Goal: Task Accomplishment & Management: Use online tool/utility

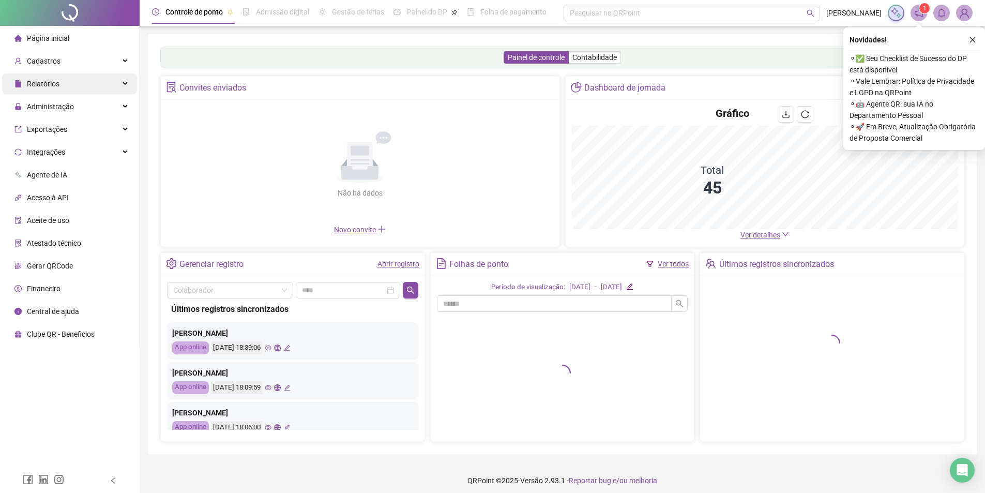
click at [70, 89] on div "Relatórios" at bounding box center [69, 83] width 135 height 21
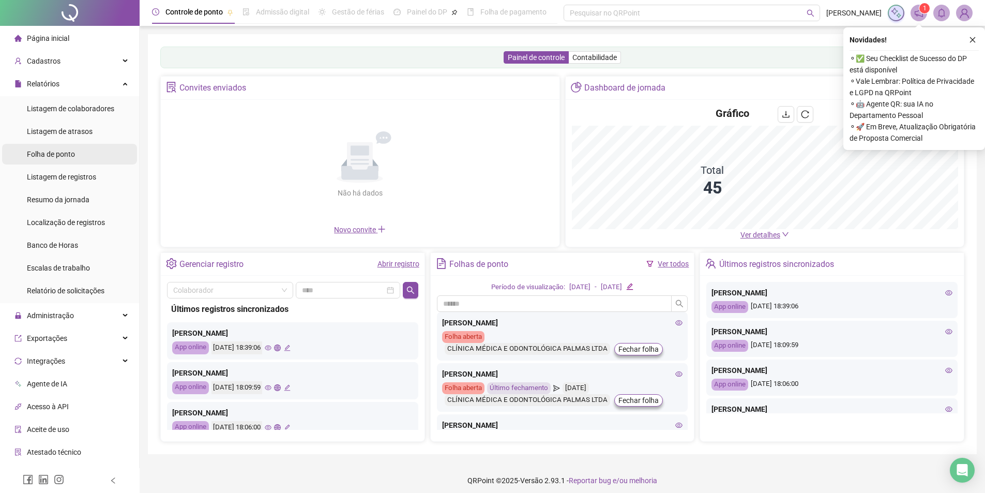
click at [53, 155] on span "Folha de ponto" at bounding box center [51, 154] width 48 height 8
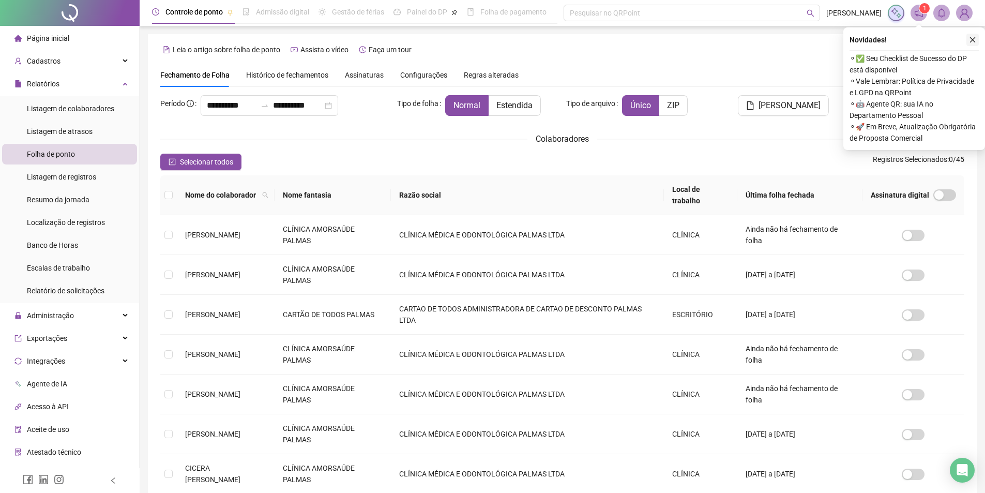
click at [968, 41] on button "button" at bounding box center [972, 40] width 12 height 12
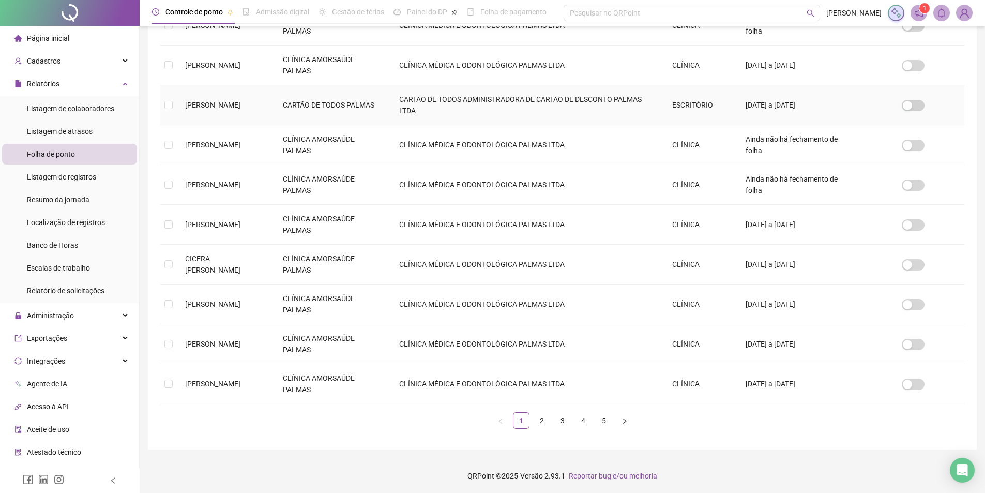
scroll to position [210, 0]
click at [540, 421] on link "2" at bounding box center [542, 420] width 16 height 16
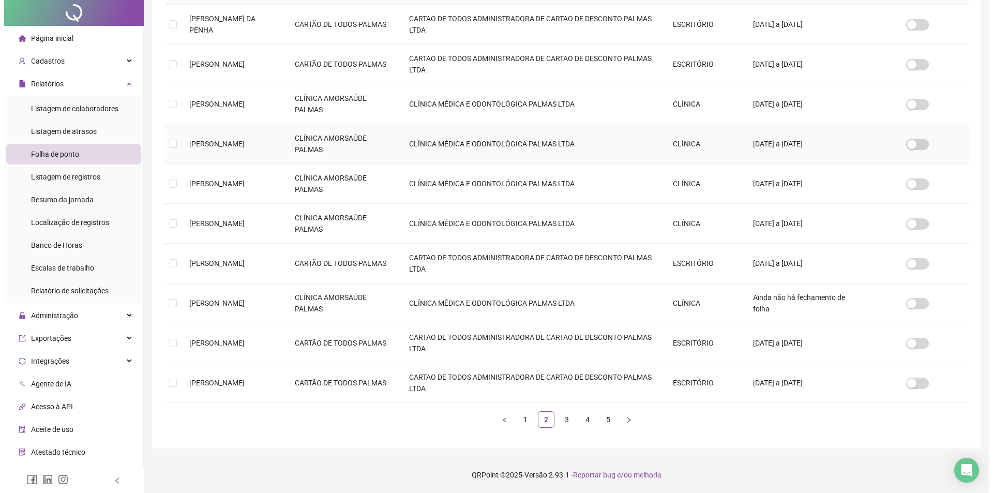
scroll to position [0, 0]
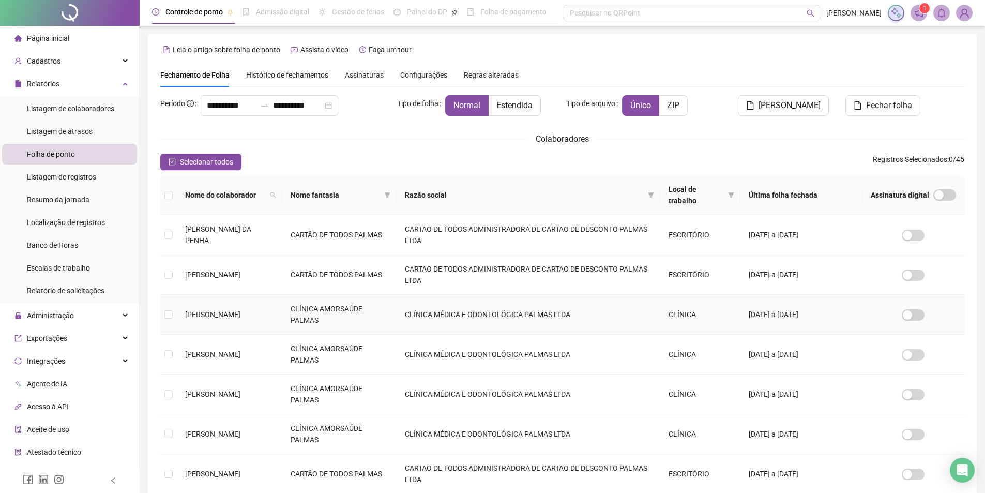
click at [179, 308] on td "[PERSON_NAME]" at bounding box center [229, 315] width 105 height 40
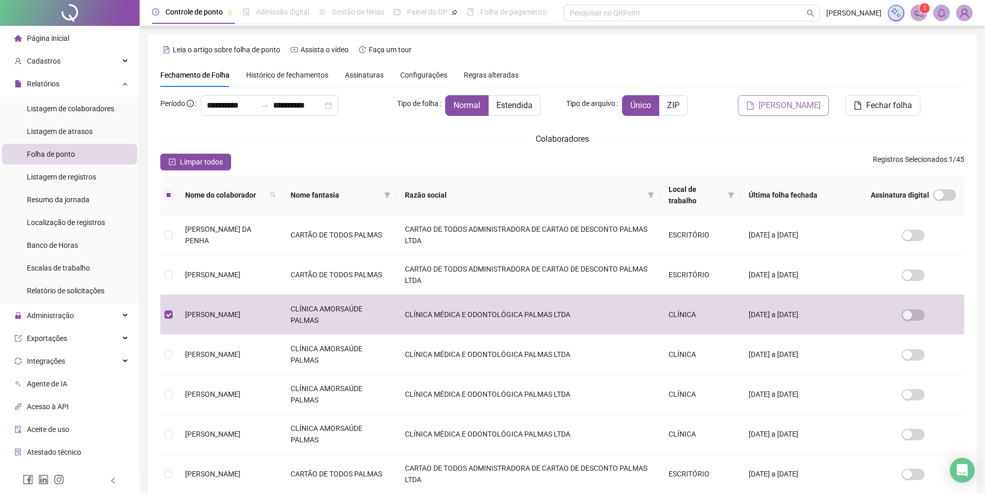
click at [791, 115] on button "[PERSON_NAME]" at bounding box center [783, 105] width 91 height 21
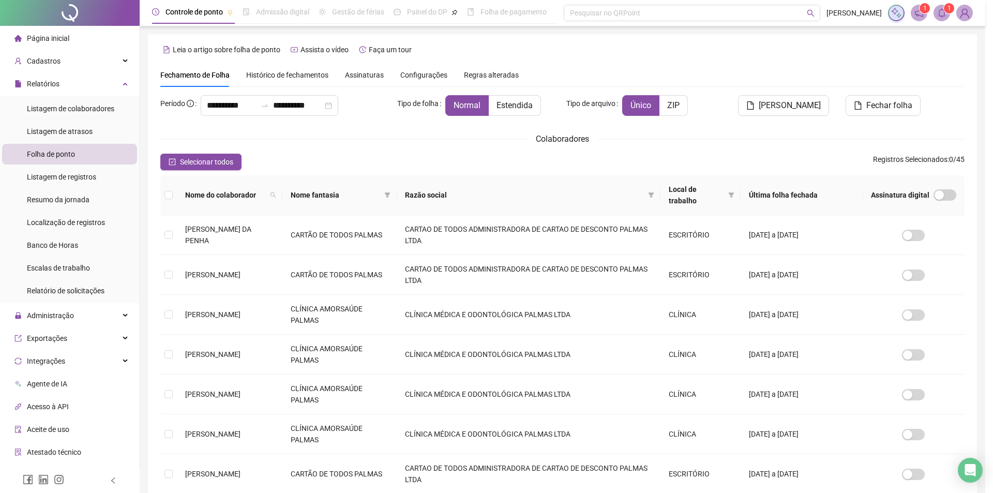
click at [942, 13] on icon "bell" at bounding box center [941, 12] width 9 height 9
drag, startPoint x: 992, startPoint y: 299, endPoint x: 956, endPoint y: 209, distance: 97.2
click at [992, 360] on html "**********" at bounding box center [496, 246] width 993 height 493
drag, startPoint x: 797, startPoint y: 336, endPoint x: 842, endPoint y: 264, distance: 84.6
click at [839, 264] on tbody "GABRIELE TELES DA PENHA CARTÃO DE TODOS PALMAS CARTAO DE TODOS ADMINISTRADORA D…" at bounding box center [562, 414] width 804 height 398
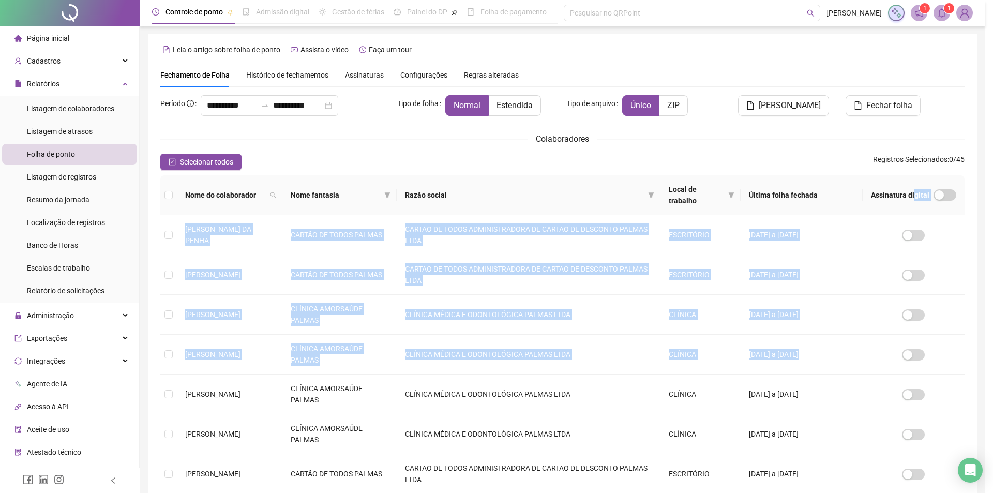
drag, startPoint x: 913, startPoint y: 373, endPoint x: 916, endPoint y: 198, distance: 175.8
click at [916, 198] on table "Nome do colaborador Nome fantasia Razão social Local de trabalho Última folha f…" at bounding box center [562, 394] width 804 height 438
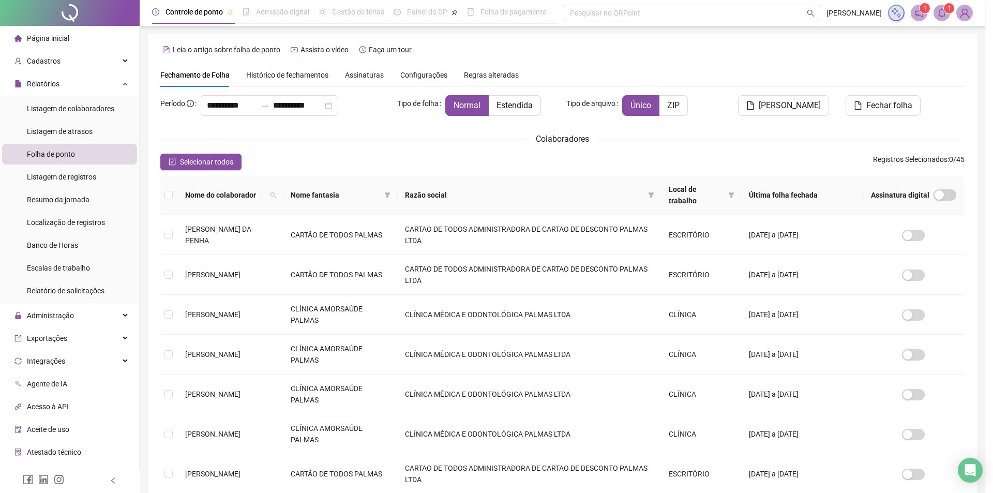
drag, startPoint x: 982, startPoint y: 287, endPoint x: 975, endPoint y: 118, distance: 169.2
click at [980, 129] on div "**********" at bounding box center [562, 351] width 845 height 703
click at [939, 10] on icon "bell" at bounding box center [941, 12] width 7 height 9
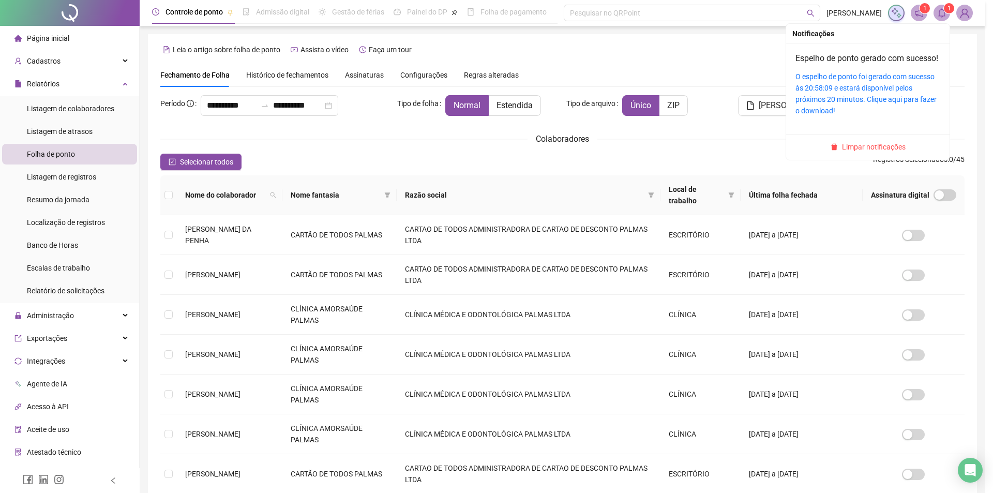
click at [849, 94] on div "O espelho [PERSON_NAME] foi [PERSON_NAME] com sucesso às 20:58:09 e estará disp…" at bounding box center [867, 94] width 145 height 46
click at [831, 102] on link "O espelho [PERSON_NAME] foi [PERSON_NAME] com sucesso às 20:58:09 e estará disp…" at bounding box center [865, 93] width 141 height 42
click at [819, 110] on link "O espelho [PERSON_NAME] foi [PERSON_NAME] com sucesso às 20:58:09 e estará disp…" at bounding box center [865, 93] width 141 height 42
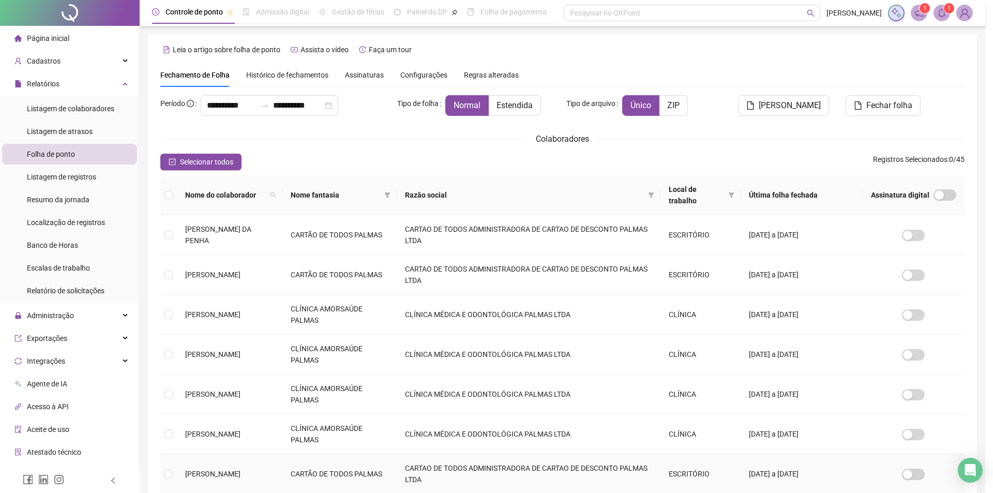
click at [436, 480] on td "CARTAO DE TODOS ADMINISTRADORA DE CARTAO DE DESCONTO PALMAS LTDA" at bounding box center [529, 474] width 264 height 40
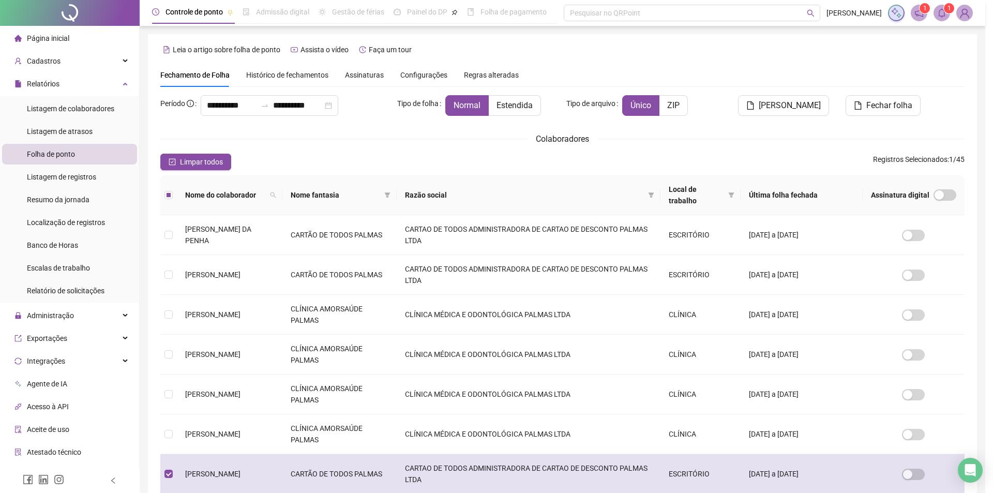
click at [178, 473] on td "JOCYANE ALENCAR MOREIRA" at bounding box center [229, 474] width 105 height 40
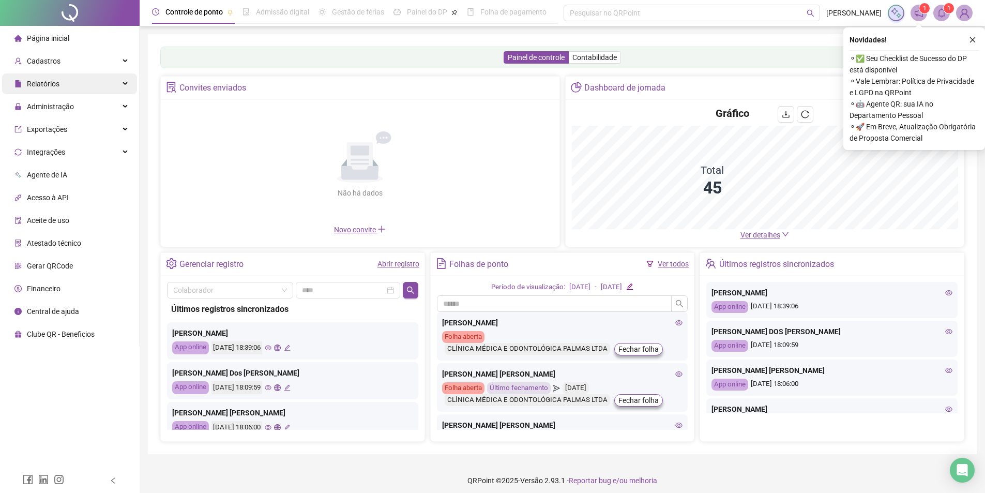
click at [42, 74] on span "Relatórios" at bounding box center [36, 83] width 45 height 21
click at [48, 86] on span "Relatórios" at bounding box center [43, 84] width 33 height 8
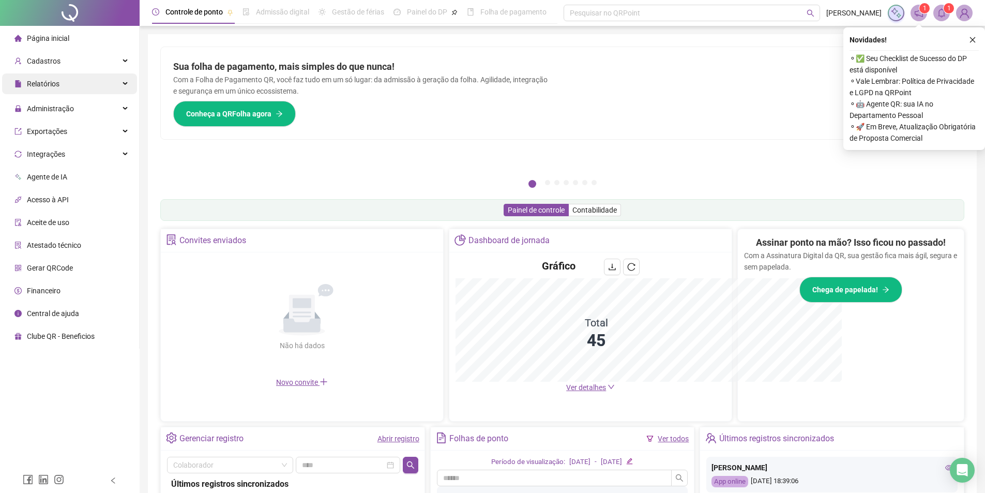
click at [65, 84] on div "Relatórios" at bounding box center [69, 83] width 135 height 21
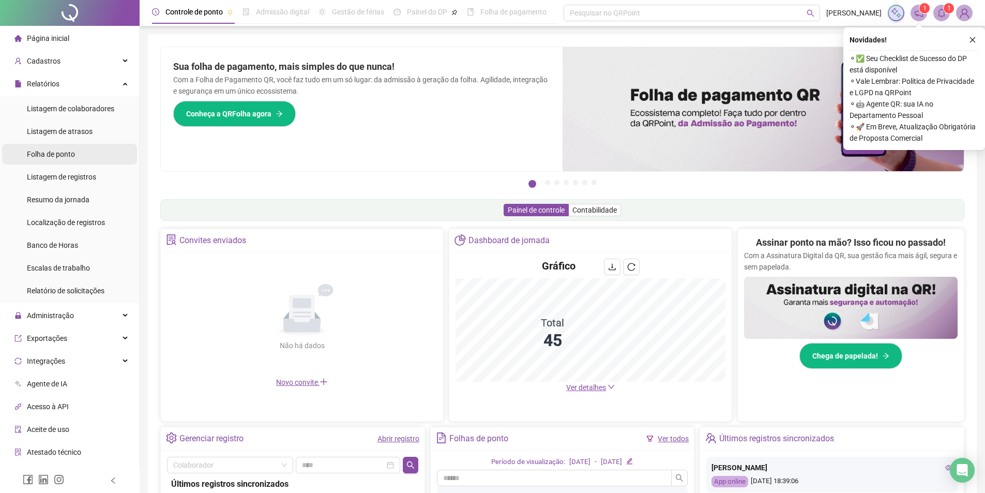
click at [73, 152] on span "Folha de ponto" at bounding box center [51, 154] width 48 height 8
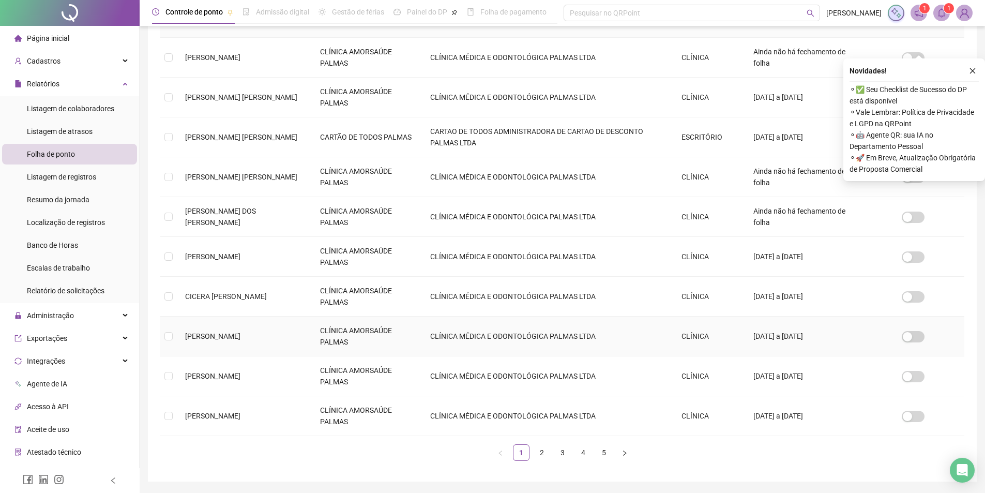
scroll to position [210, 0]
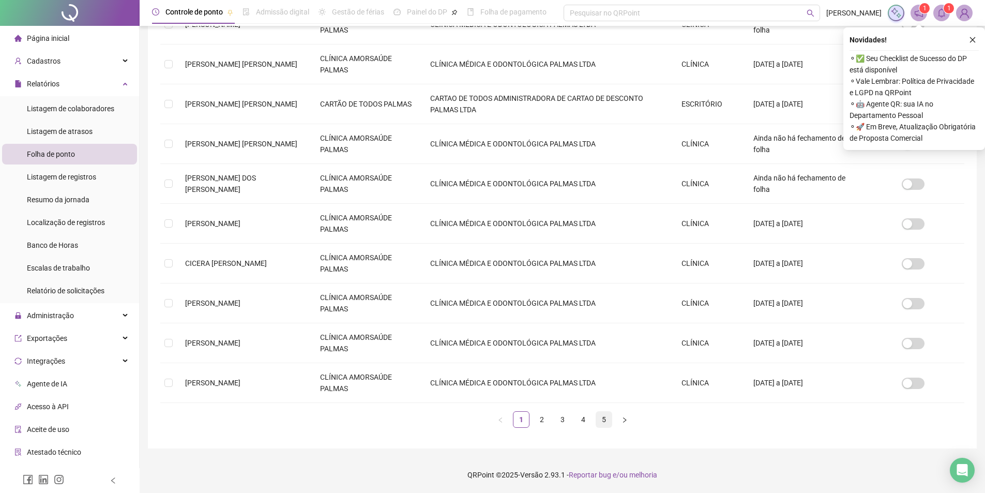
click at [605, 413] on link "5" at bounding box center [604, 420] width 16 height 16
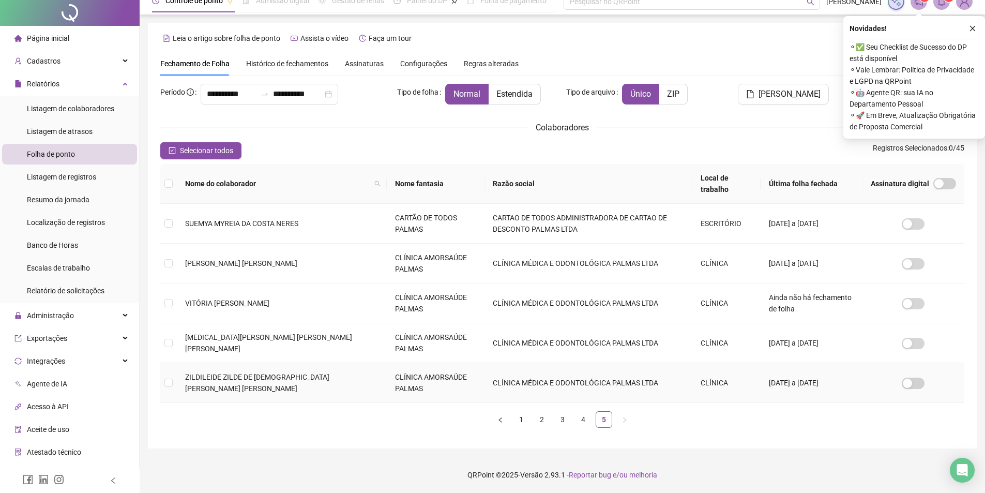
scroll to position [0, 0]
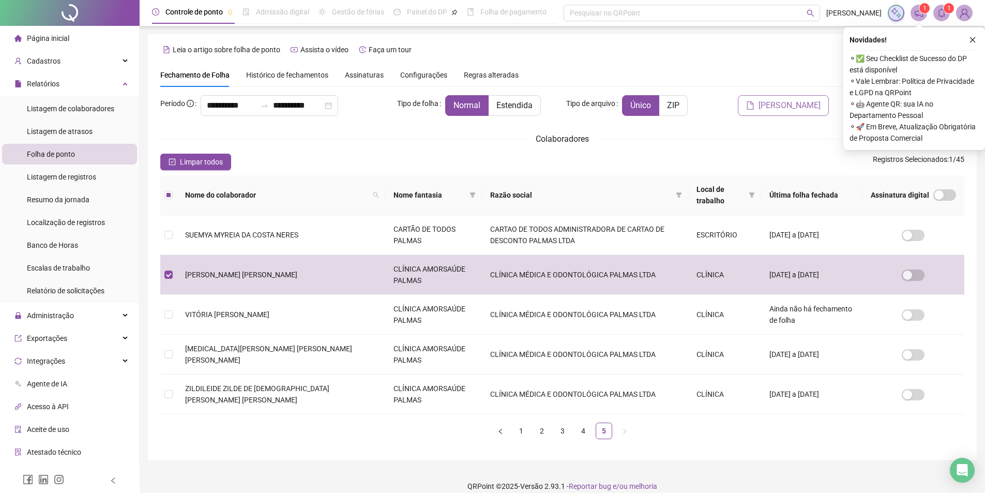
click at [783, 104] on span "[PERSON_NAME]" at bounding box center [790, 105] width 62 height 12
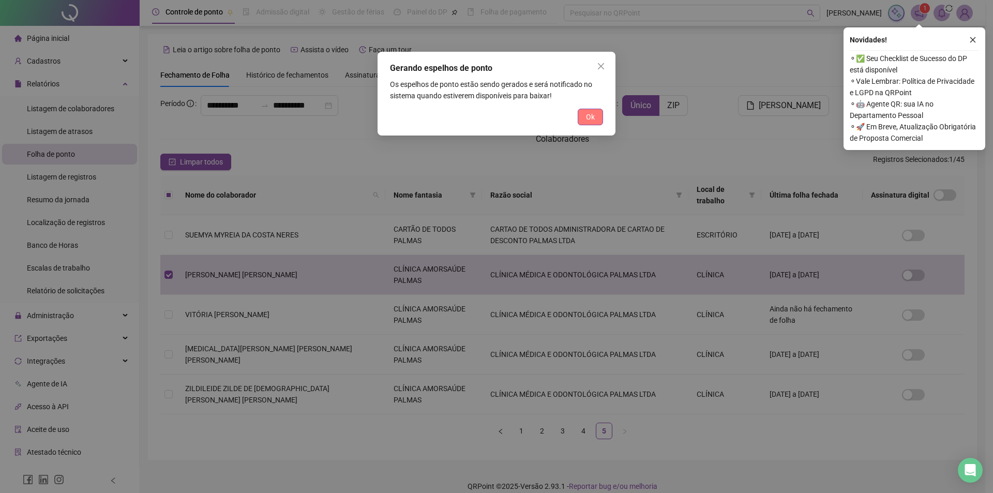
click at [587, 117] on span "Ok" at bounding box center [590, 116] width 9 height 11
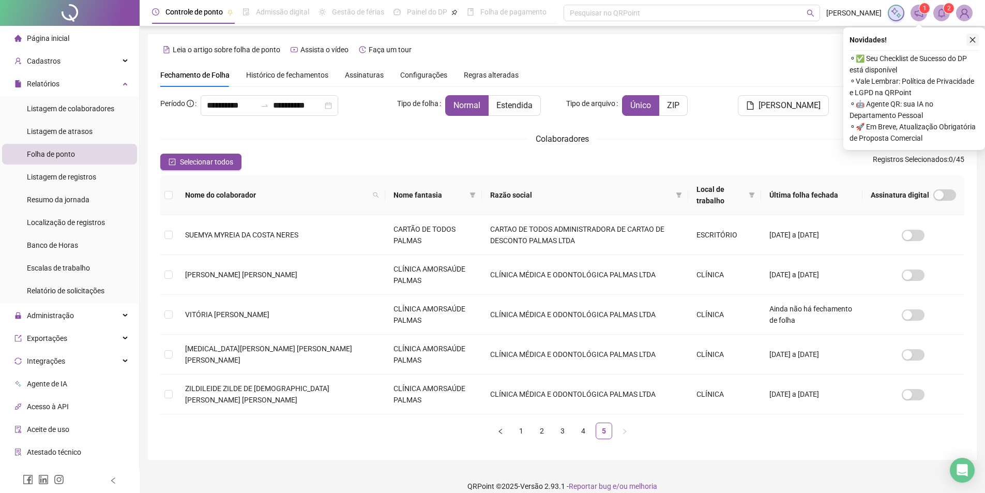
click at [972, 38] on icon "close" at bounding box center [972, 39] width 7 height 7
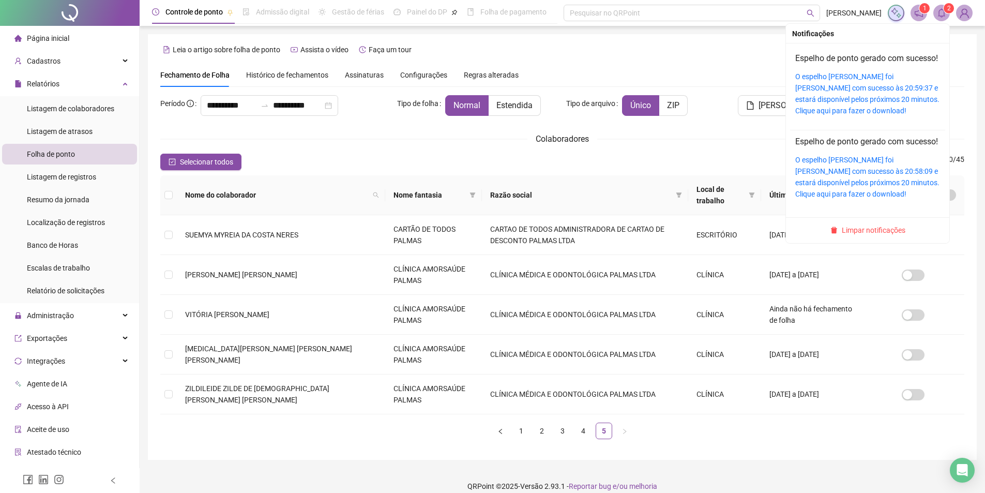
click at [945, 13] on icon "bell" at bounding box center [941, 12] width 9 height 9
click at [815, 110] on link "O espelho [PERSON_NAME] foi [PERSON_NAME] com sucesso às 20:59:37 e estará disp…" at bounding box center [867, 93] width 144 height 42
